Goal: Task Accomplishment & Management: Use online tool/utility

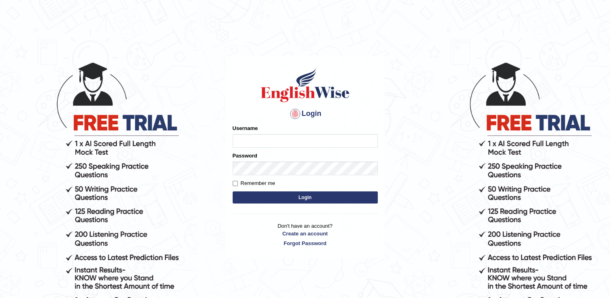
type input "NancyN"
click at [203, 132] on body "Login Please fix the following errors: Username NancyN Password Remember me Log…" at bounding box center [305, 180] width 610 height 298
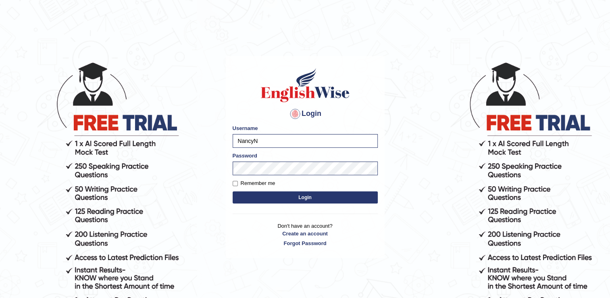
click at [250, 199] on button "Login" at bounding box center [305, 197] width 145 height 12
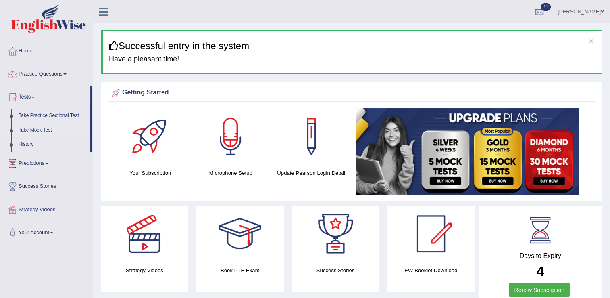
click at [47, 128] on link "Take Mock Test" at bounding box center [52, 130] width 75 height 15
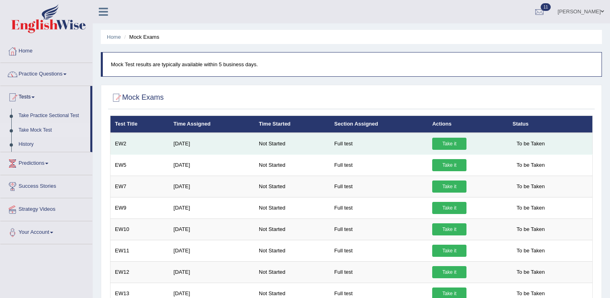
click at [433, 142] on link "Take it" at bounding box center [450, 144] width 34 height 12
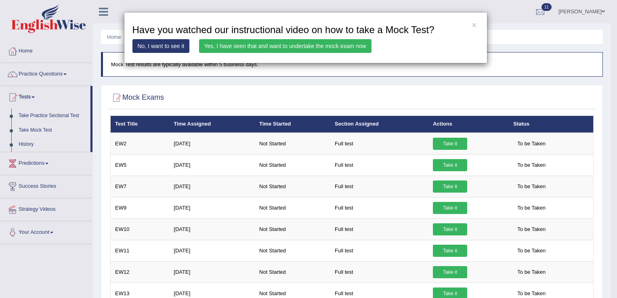
click at [275, 44] on link "Yes, I have seen that and want to undertake the mock exam now" at bounding box center [285, 46] width 172 height 14
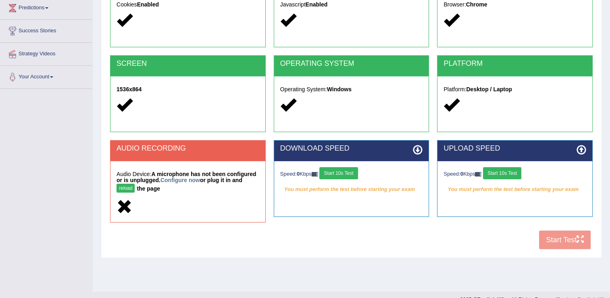
scroll to position [121, 0]
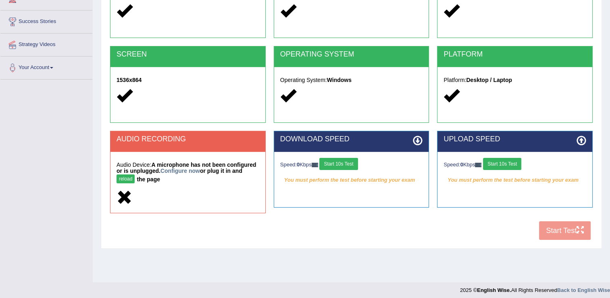
click at [135, 174] on button "reload" at bounding box center [126, 178] width 18 height 9
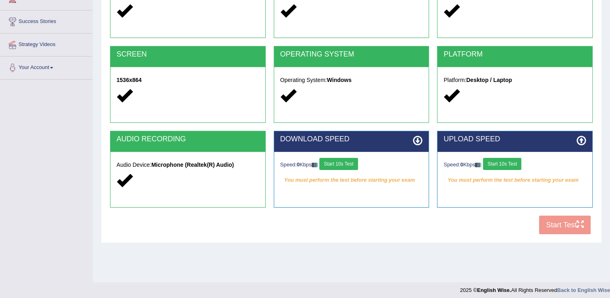
click at [351, 163] on button "Start 10s Test" at bounding box center [339, 164] width 38 height 12
click at [507, 165] on button "Start 10s Test" at bounding box center [502, 164] width 38 height 12
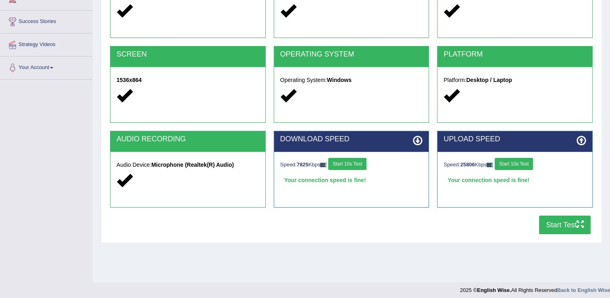
click at [558, 220] on button "Start Test" at bounding box center [565, 224] width 52 height 19
